Goal: Answer question/provide support: Share knowledge or assist other users

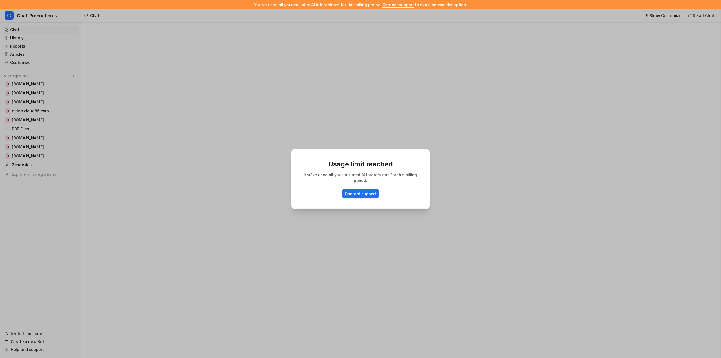
type textarea "**********"
drag, startPoint x: 34, startPoint y: 46, endPoint x: 18, endPoint y: 46, distance: 16.3
click at [34, 46] on div "Usage limit reached You've used all your included AI interactions for this bill…" at bounding box center [360, 179] width 721 height 358
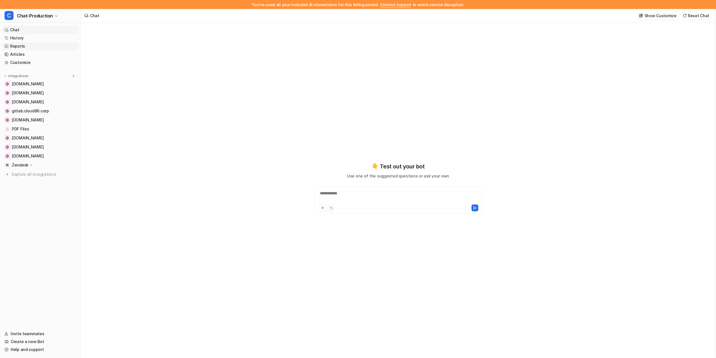
click at [18, 48] on link "Reports" at bounding box center [40, 46] width 76 height 8
click at [17, 80] on link "[DOMAIN_NAME]" at bounding box center [40, 84] width 76 height 8
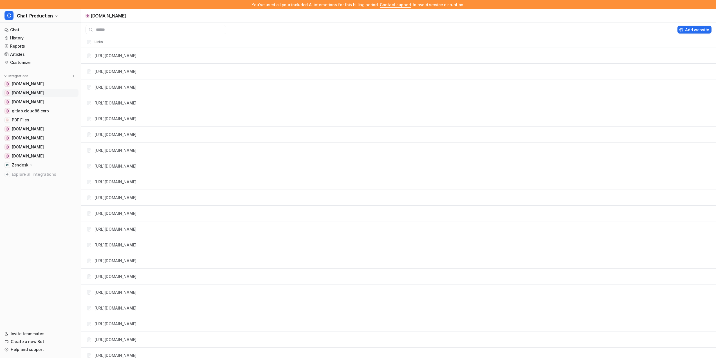
click at [27, 91] on span "[DOMAIN_NAME]" at bounding box center [28, 93] width 32 height 6
click at [15, 28] on link "Chat" at bounding box center [40, 30] width 76 height 8
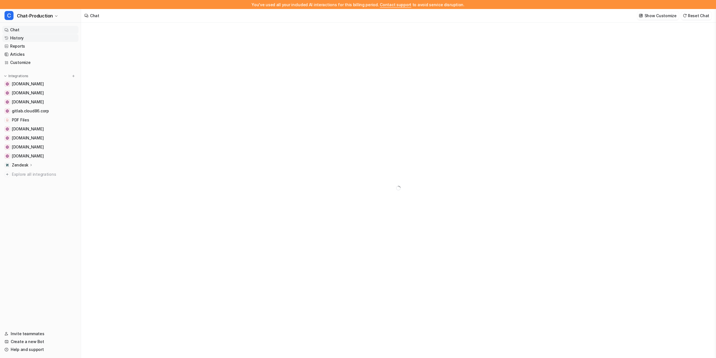
click at [17, 37] on link "History" at bounding box center [40, 38] width 76 height 8
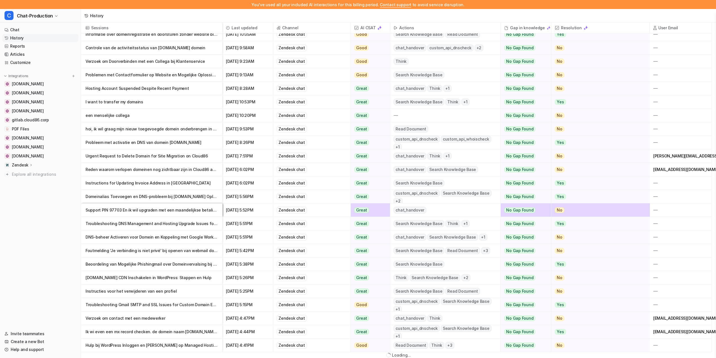
scroll to position [10, 0]
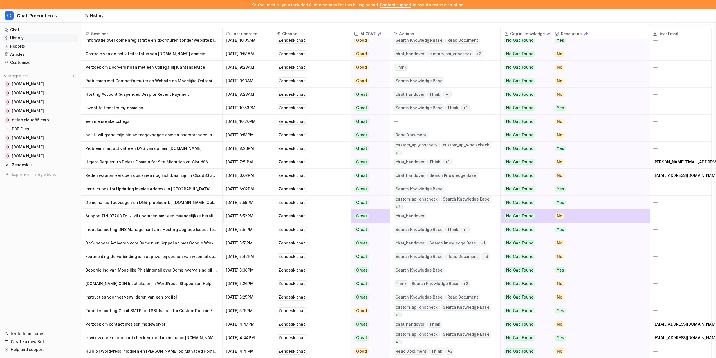
click at [234, 215] on span "[DATE] 5:52PM" at bounding box center [248, 216] width 46 height 14
click at [211, 215] on p "Support PIN 97703 En ik wil upgraden met een maandelijkse betaling" at bounding box center [152, 216] width 132 height 14
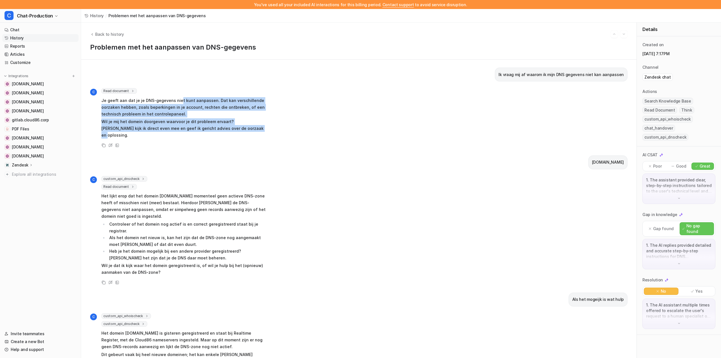
drag, startPoint x: 179, startPoint y: 99, endPoint x: 277, endPoint y: 127, distance: 102.4
click at [277, 127] on div "C Read document url : "routing-and-triage" Je geeft aan dat je je DNS-gegevens …" at bounding box center [358, 118] width 537 height 61
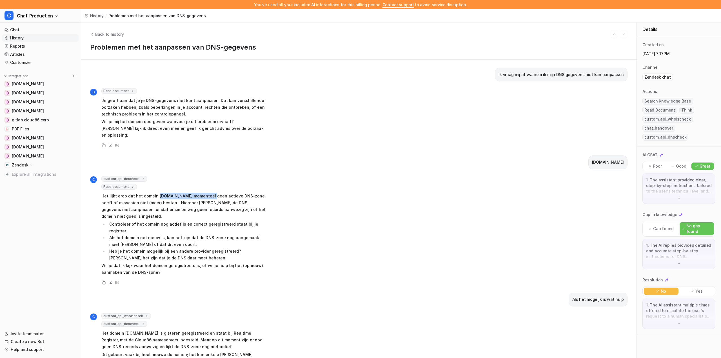
drag, startPoint x: 156, startPoint y: 190, endPoint x: 208, endPoint y: 192, distance: 52.1
click at [208, 193] on p "Het lijkt erop dat het domein [DOMAIN_NAME] momenteel geen actieve DNS-zone hee…" at bounding box center [183, 206] width 165 height 27
drag, startPoint x: 195, startPoint y: 188, endPoint x: 156, endPoint y: 188, distance: 39.7
click at [156, 193] on p "Het lijkt erop dat het domein [DOMAIN_NAME] momenteel geen actieve DNS-zone hee…" at bounding box center [183, 206] width 165 height 27
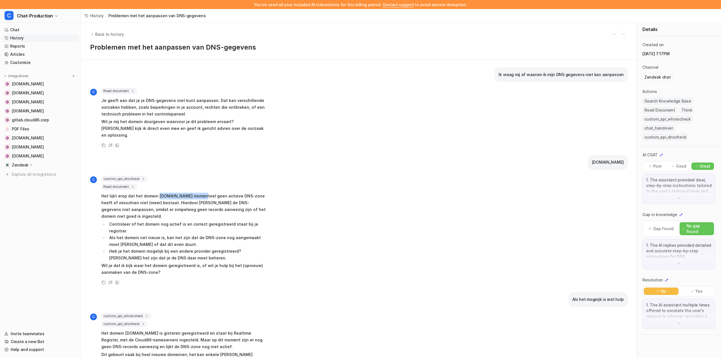
copy p "[DOMAIN_NAME]"
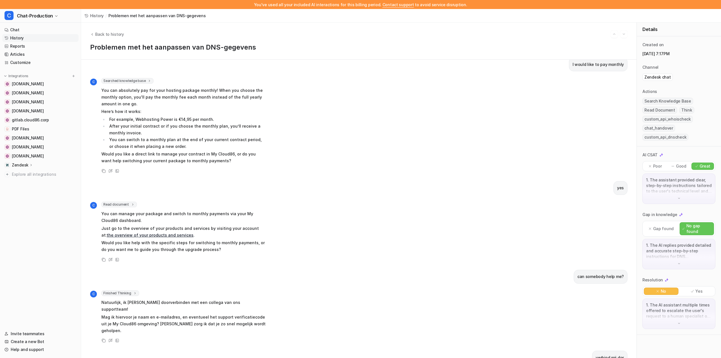
scroll to position [1868, 0]
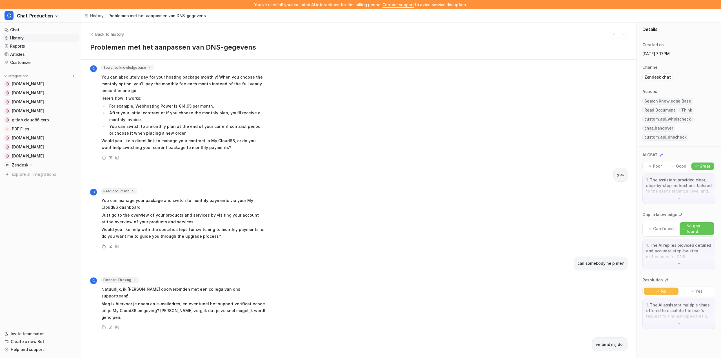
click at [251, 285] on span "Natuurlijk, ik [PERSON_NAME] doorverbinden met een collega van ons supportteam!…" at bounding box center [183, 303] width 165 height 37
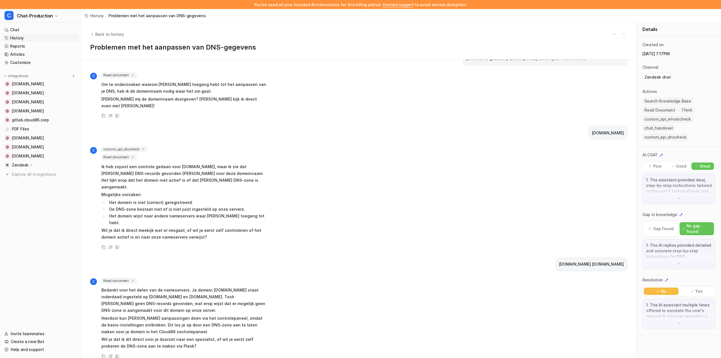
scroll to position [563, 0]
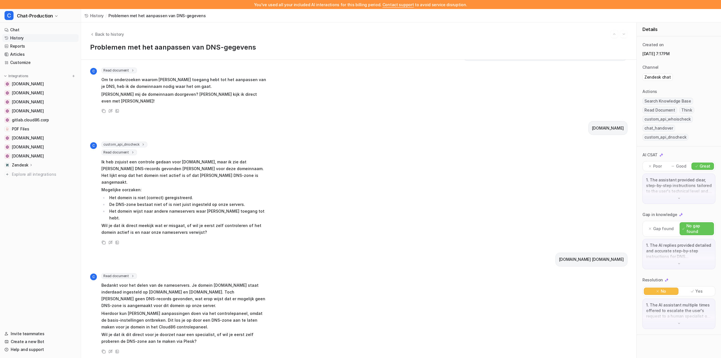
drag, startPoint x: 580, startPoint y: 95, endPoint x: 618, endPoint y: 90, distance: 37.8
click at [618, 121] on div "[DOMAIN_NAME]" at bounding box center [607, 128] width 39 height 14
copy p "[DOMAIN_NAME]"
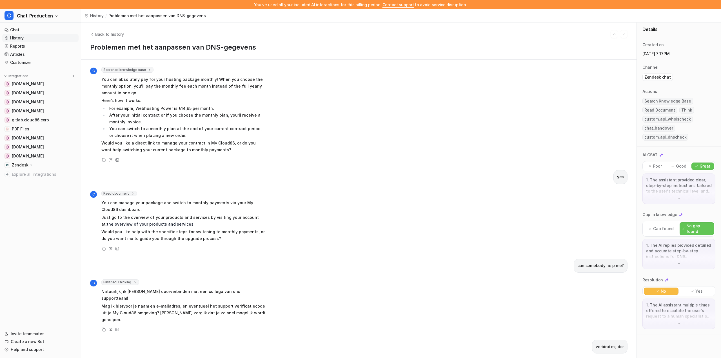
scroll to position [1868, 0]
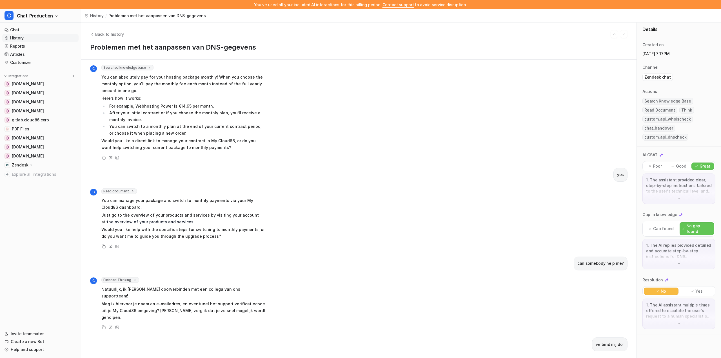
click at [531, 28] on div "Back to history Problemen met het aanpassen van DNS-gegevens" at bounding box center [358, 41] width 555 height 37
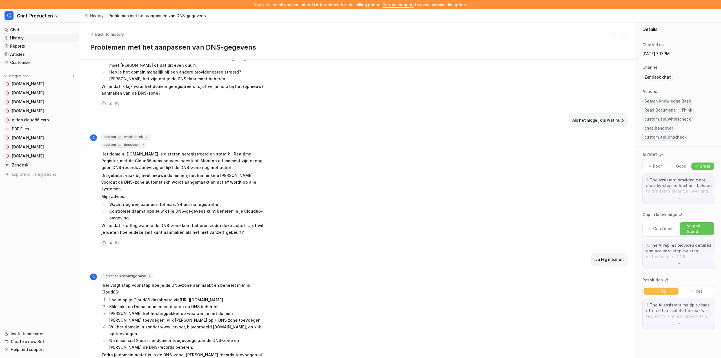
scroll to position [0, 0]
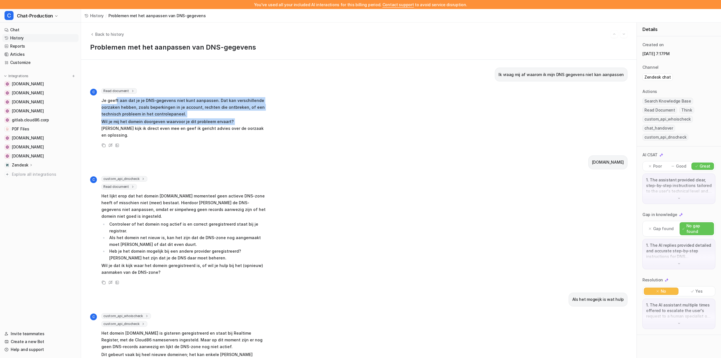
drag, startPoint x: 115, startPoint y: 101, endPoint x: 236, endPoint y: 126, distance: 123.0
click at [235, 126] on span "Je geeft aan dat je je DNS-gegevens niet kunt aanpassen. Dat kan verschillende …" at bounding box center [183, 118] width 165 height 44
click at [236, 126] on p "Wil je mij het domein doorgeven waarvoor je dit probleem ervaart? [PERSON_NAME]…" at bounding box center [183, 128] width 165 height 20
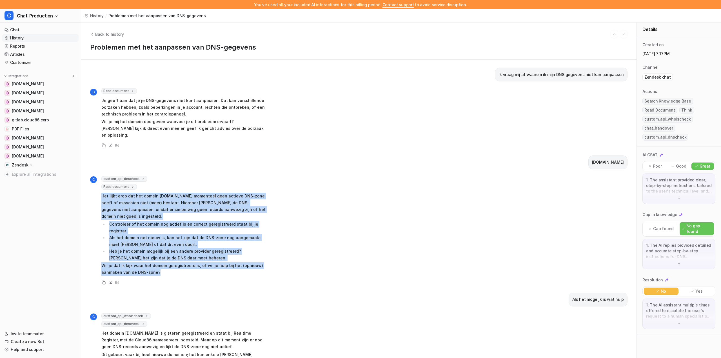
drag, startPoint x: 264, startPoint y: 184, endPoint x: 304, endPoint y: 259, distance: 84.4
click at [302, 258] on div "C custom_api_dnscheck domain : "[DOMAIN_NAME]" domain_www : "[DOMAIN_NAME]" dom…" at bounding box center [358, 231] width 537 height 110
click at [304, 259] on div "C custom_api_dnscheck domain : "[DOMAIN_NAME]" domain_www : "[DOMAIN_NAME]" dom…" at bounding box center [358, 231] width 537 height 110
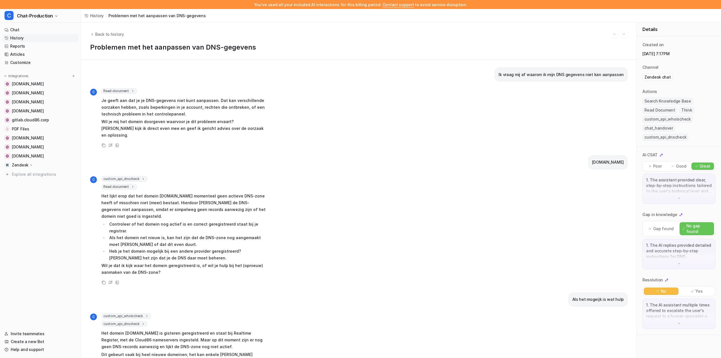
scroll to position [28, 0]
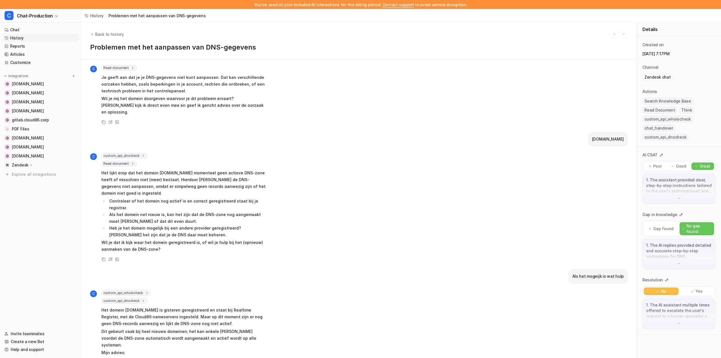
click at [305, 258] on div "Ik vraag mij af waarom ik mijn DNS gegevens niet kan aanpassen C Read document …" at bounding box center [358, 185] width 537 height 282
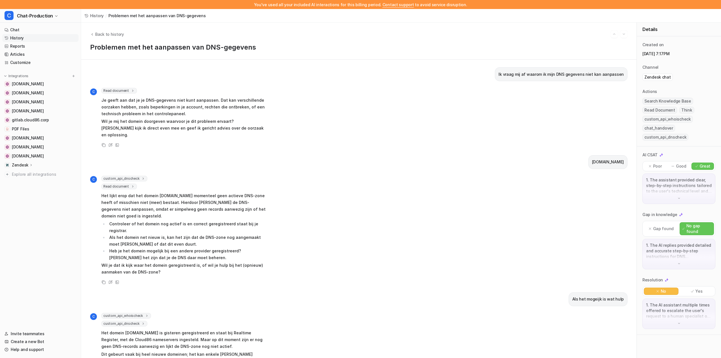
scroll to position [0, 0]
drag, startPoint x: 619, startPoint y: 155, endPoint x: 581, endPoint y: 156, distance: 38.6
click at [588, 156] on div "[DOMAIN_NAME]" at bounding box center [607, 162] width 39 height 14
copy p "[DOMAIN_NAME]"
click at [336, 155] on div "[DOMAIN_NAME]" at bounding box center [358, 162] width 537 height 14
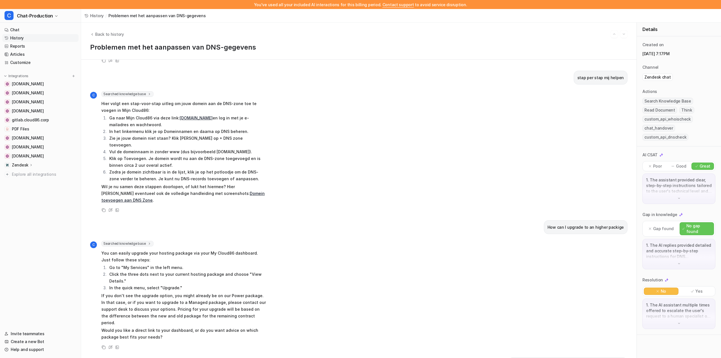
scroll to position [1868, 0]
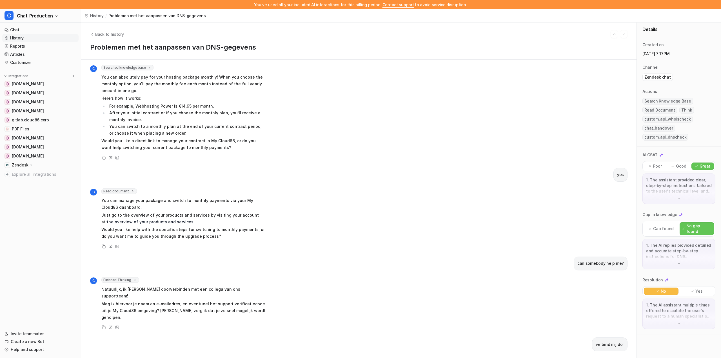
click at [678, 321] on img at bounding box center [679, 323] width 4 height 4
